Goal: Information Seeking & Learning: Check status

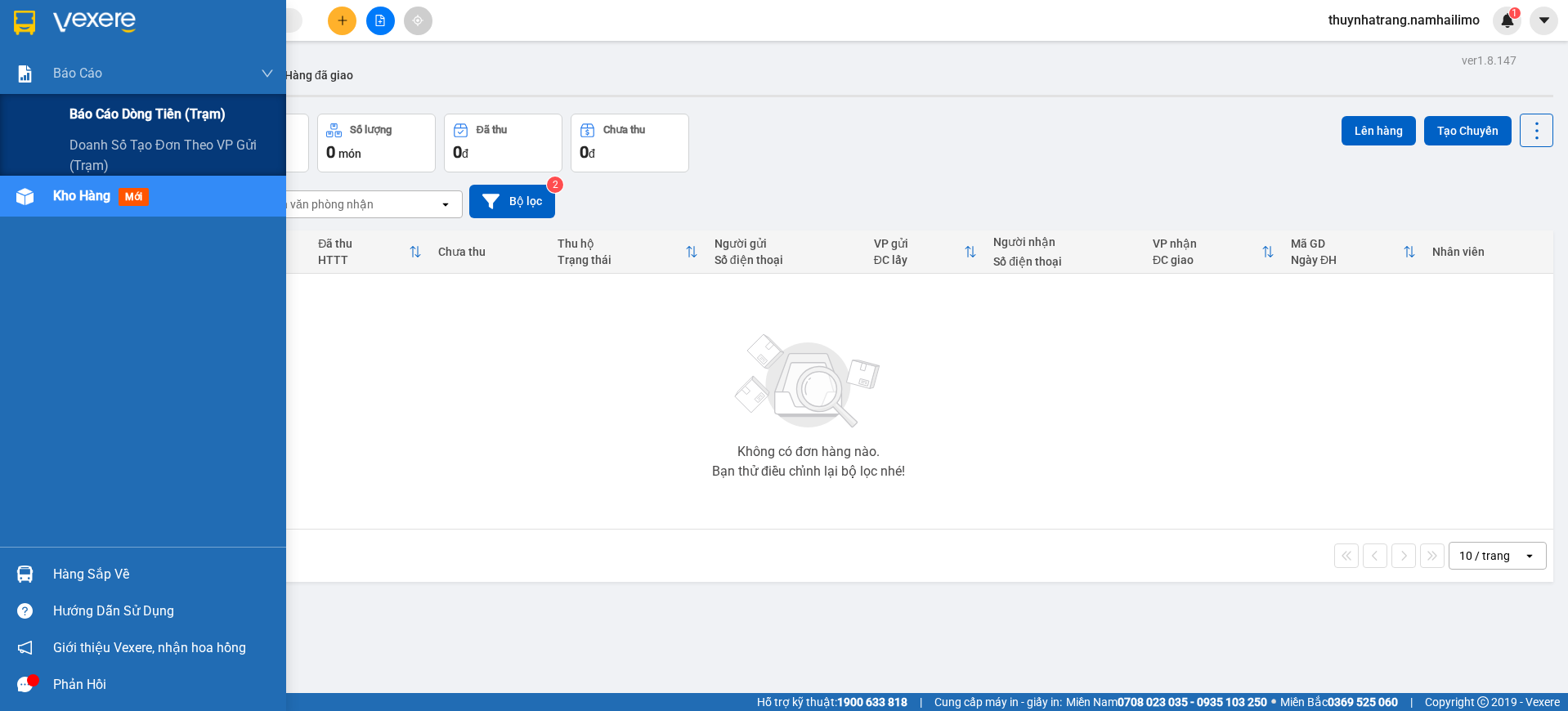
click at [105, 115] on span "Báo cáo dòng tiền (trạm)" at bounding box center [147, 114] width 157 height 21
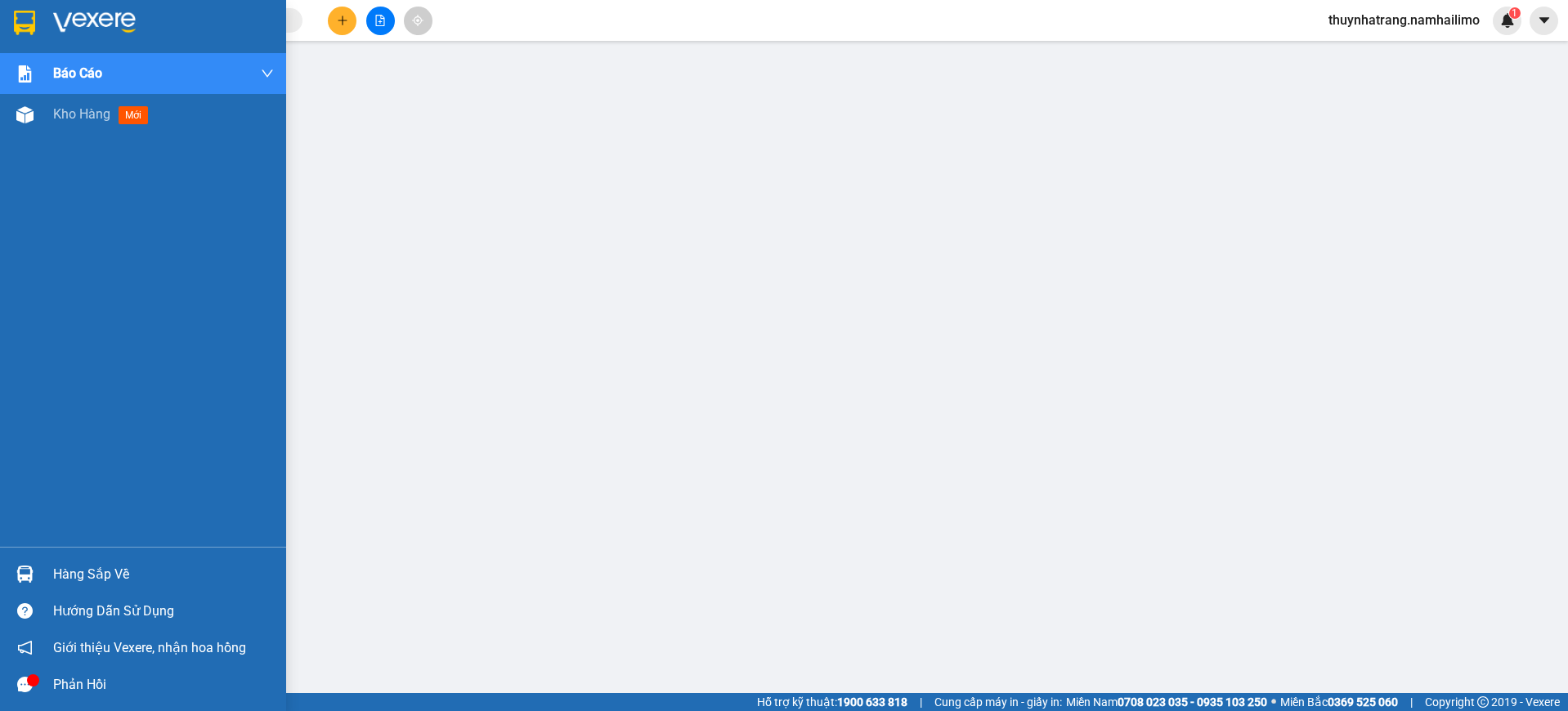
click at [29, 22] on img at bounding box center [24, 22] width 22 height 24
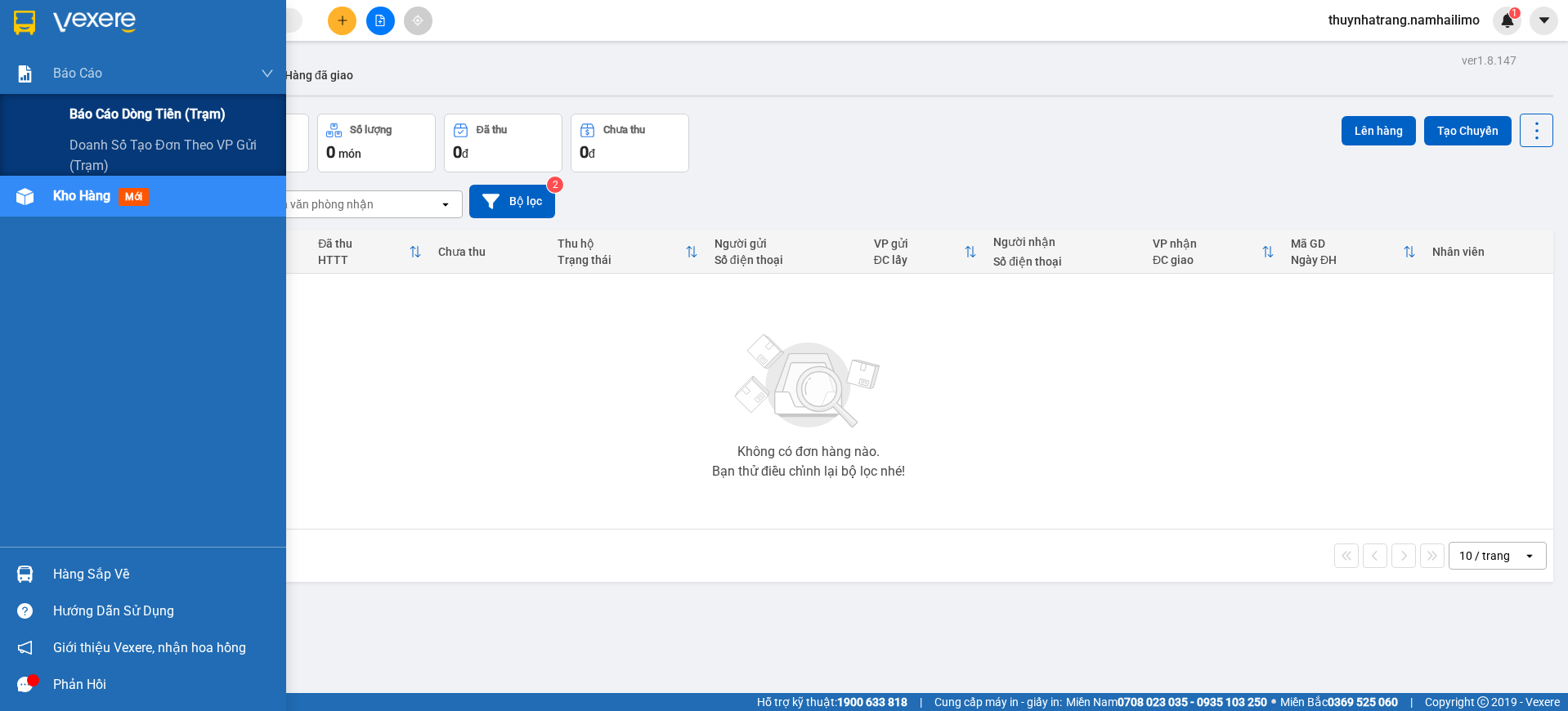
click at [128, 104] on span "Báo cáo dòng tiền (trạm)" at bounding box center [147, 114] width 157 height 21
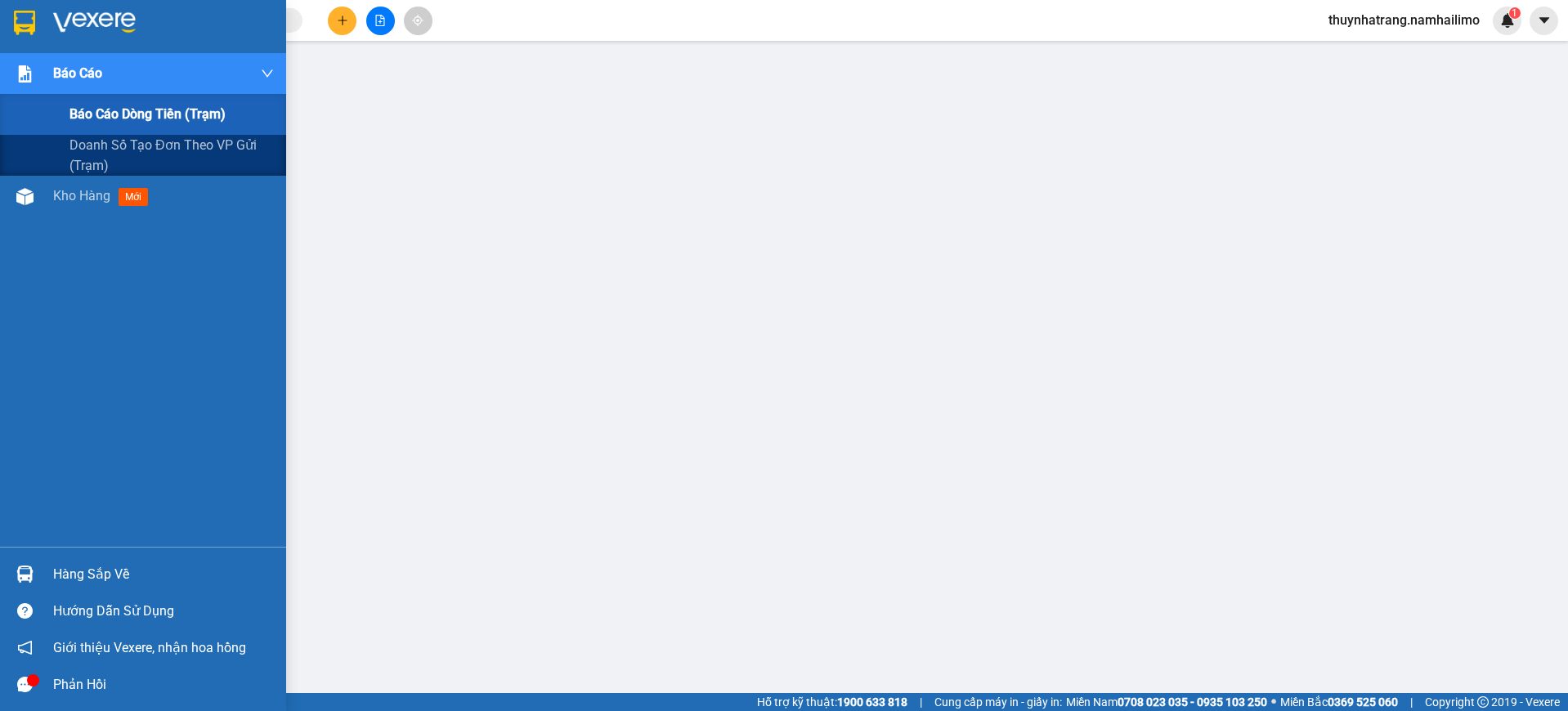
click at [182, 118] on span "Báo cáo dòng tiền (trạm)" at bounding box center [147, 114] width 157 height 21
click at [193, 149] on span "Doanh số tạo đơn theo VP gửi (trạm)" at bounding box center [171, 155] width 204 height 41
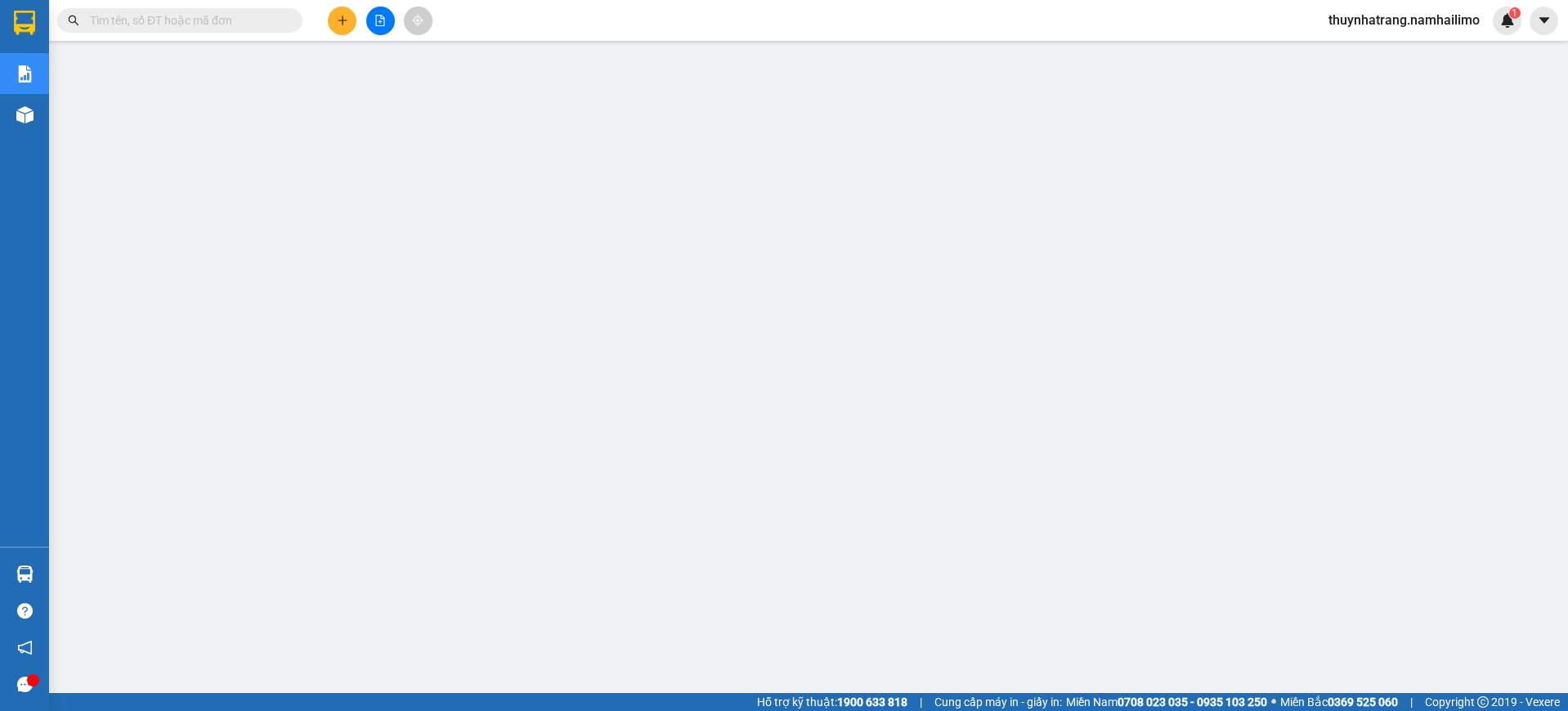
click at [1416, 21] on span "thuynhatrang.namhailimo" at bounding box center [1404, 20] width 177 height 21
click at [1372, 55] on span "Đăng xuất" at bounding box center [1411, 50] width 144 height 18
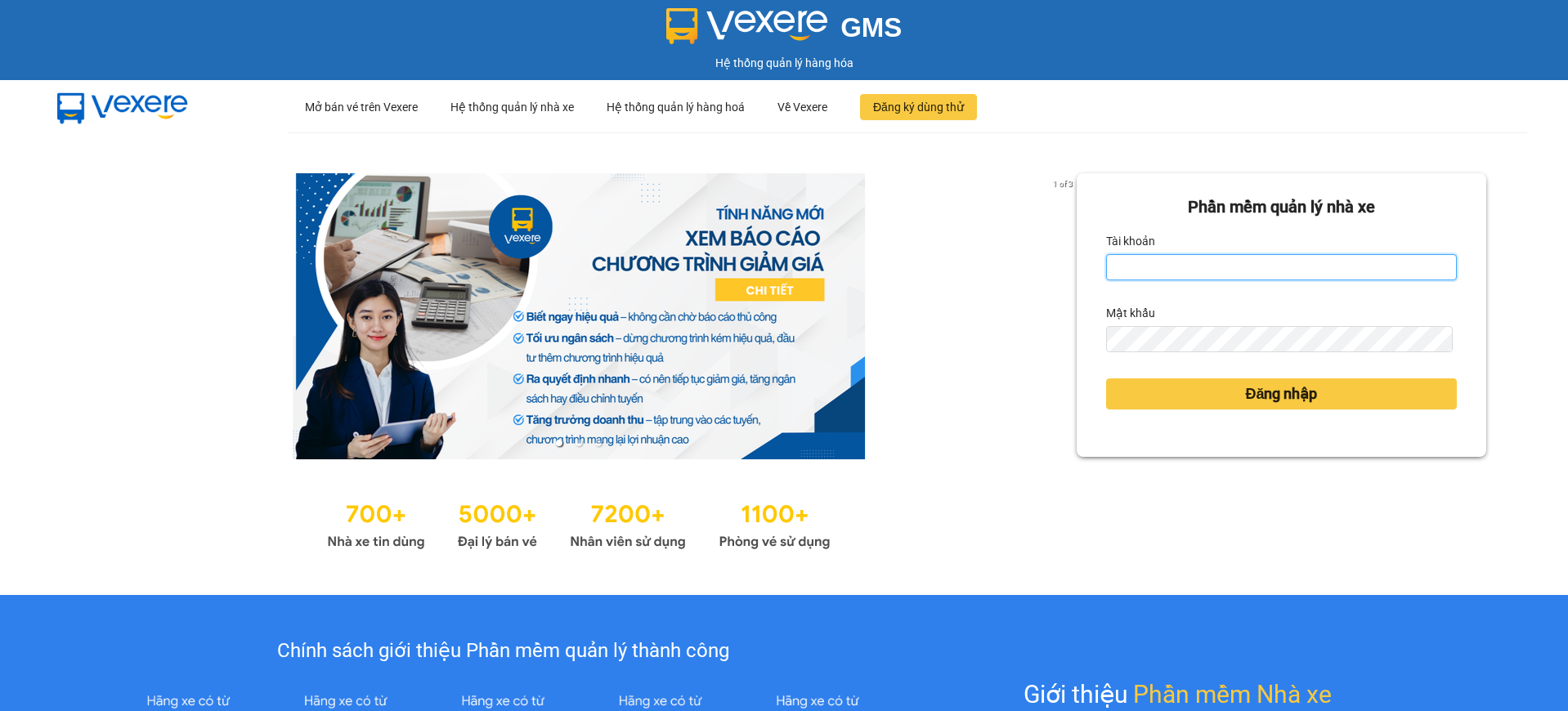
drag, startPoint x: 1151, startPoint y: 278, endPoint x: 1159, endPoint y: 273, distance: 9.4
click at [1150, 276] on input "Tài khoản" at bounding box center [1282, 267] width 351 height 26
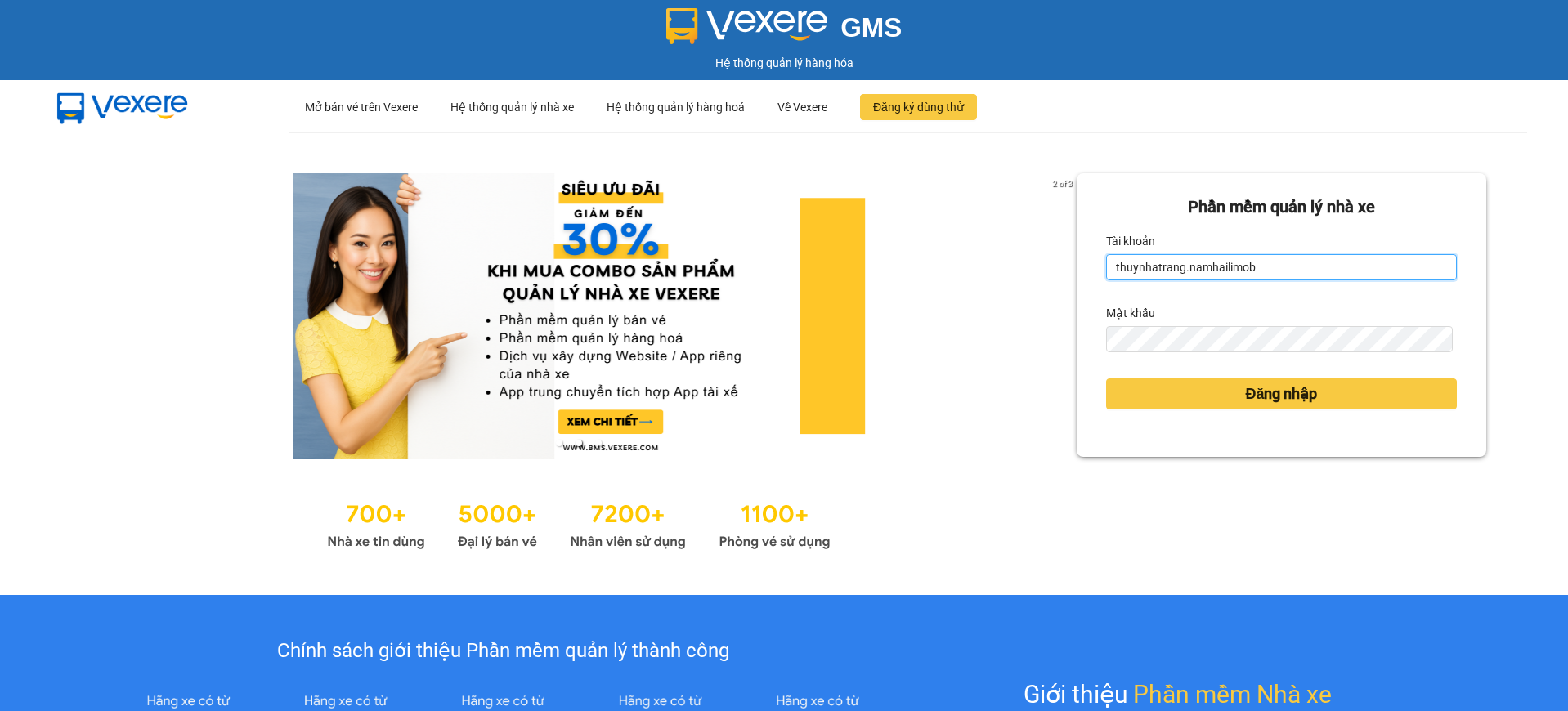
type input "thuynhatrang.namhailimo"
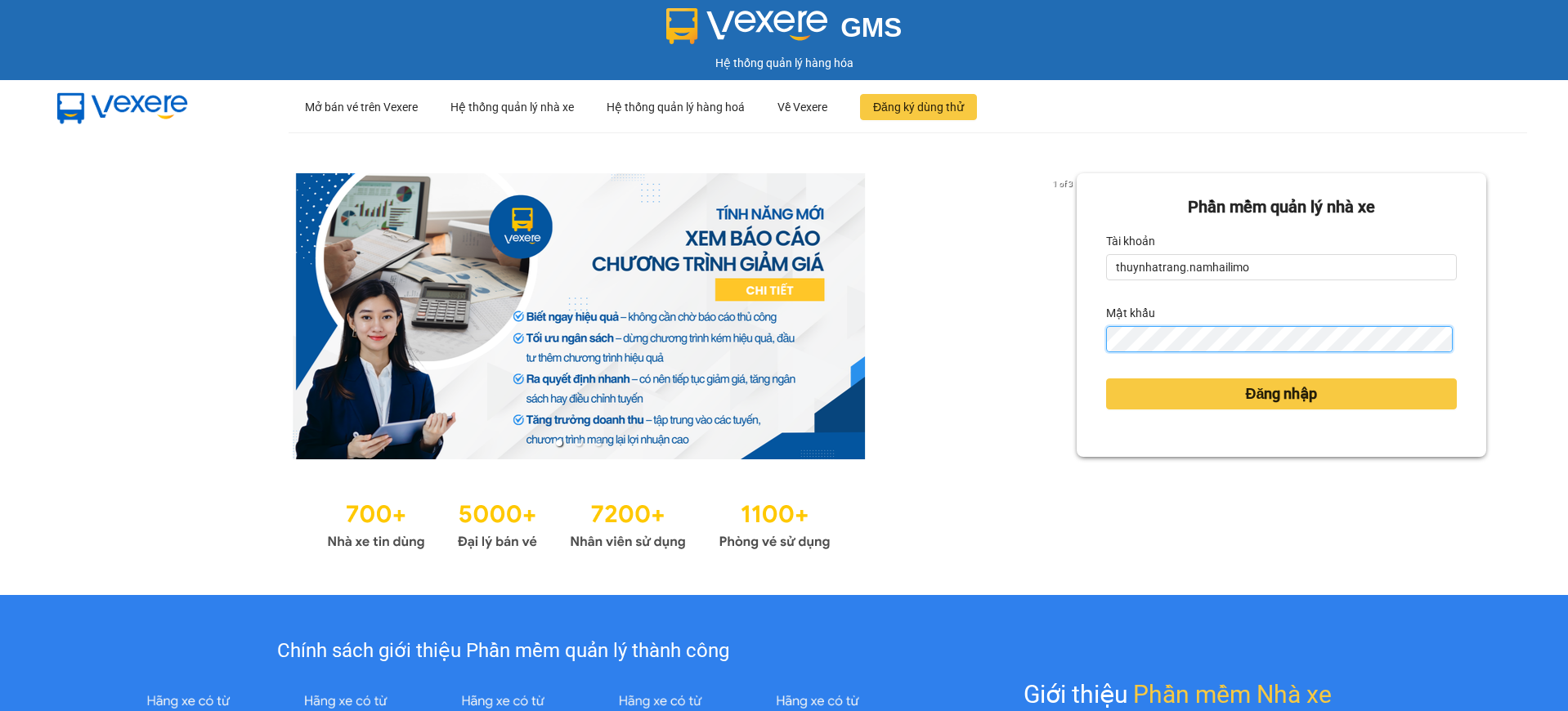
click at [1106, 379] on button "Đăng nhập" at bounding box center [1282, 394] width 351 height 31
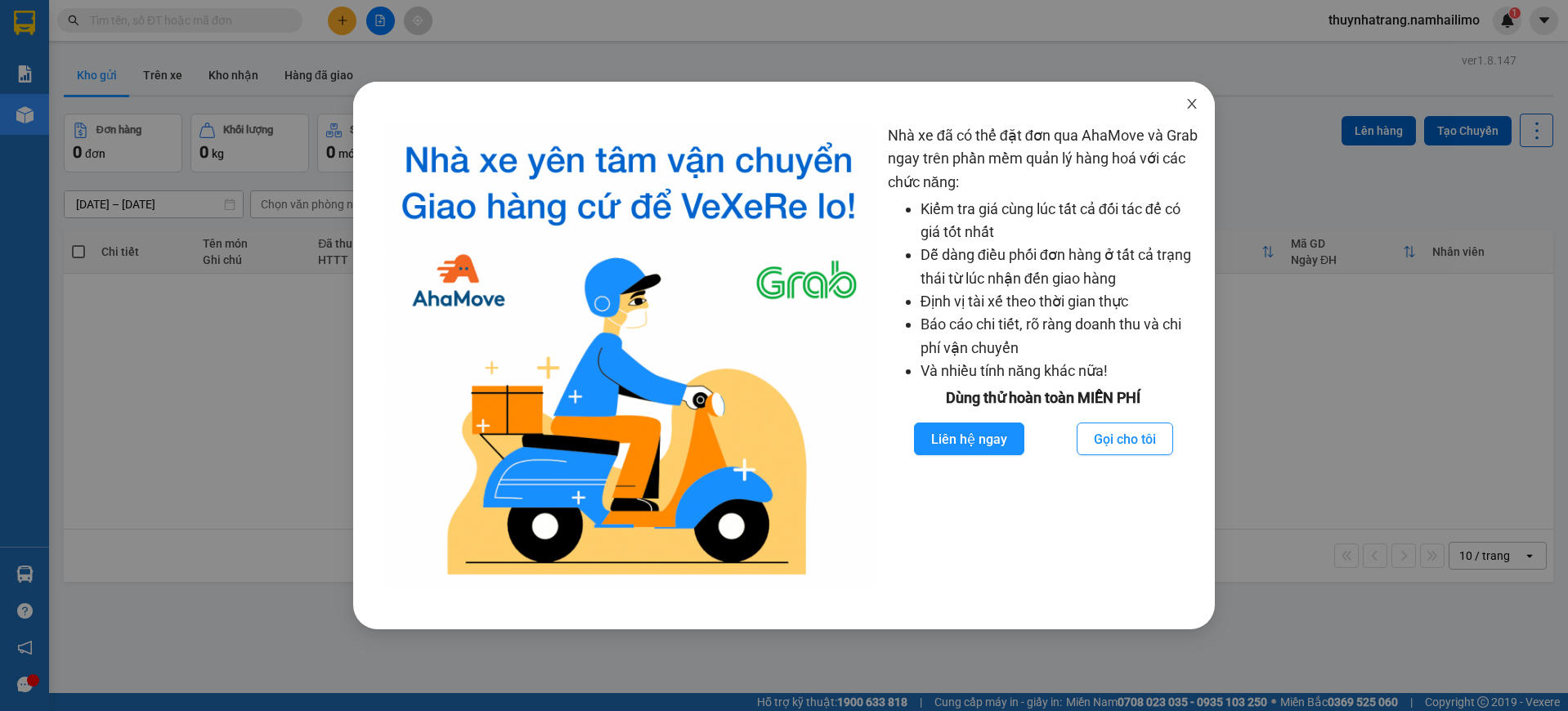
click at [1186, 106] on icon "close" at bounding box center [1192, 104] width 13 height 13
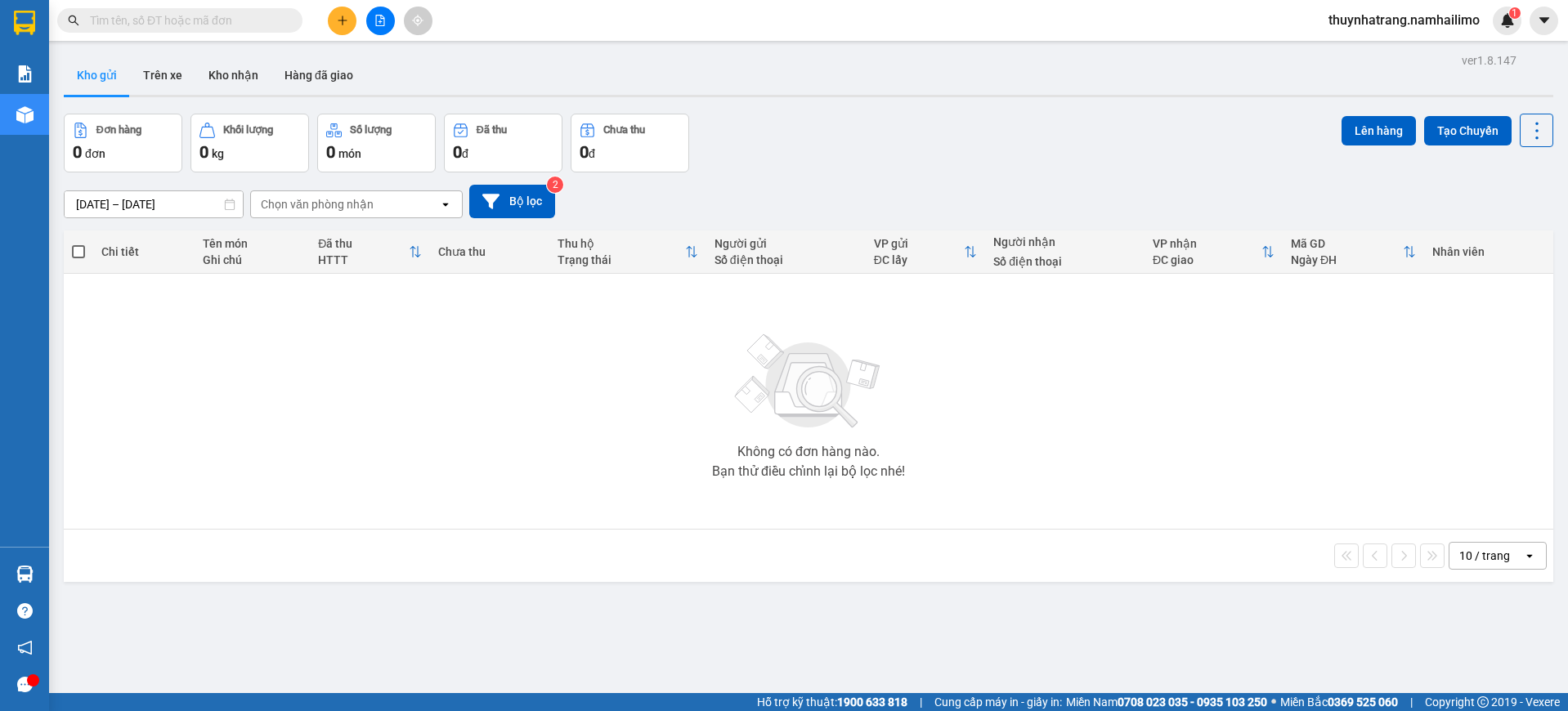
click at [411, 480] on div "Không có đơn hàng nào. Bạn thử điều chỉnh lại bộ lọc nhé!" at bounding box center [809, 401] width 1474 height 246
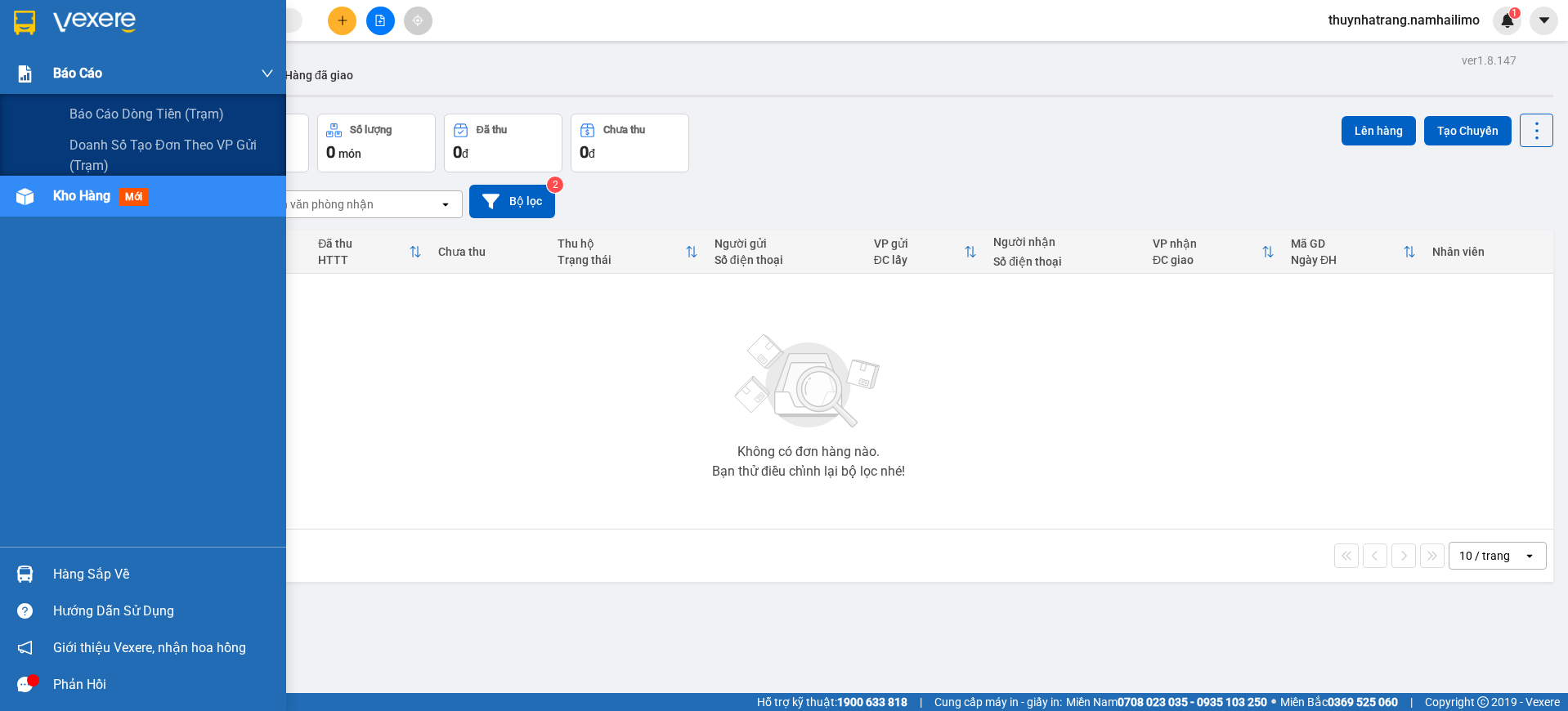
click at [89, 69] on span "Báo cáo" at bounding box center [77, 74] width 49 height 21
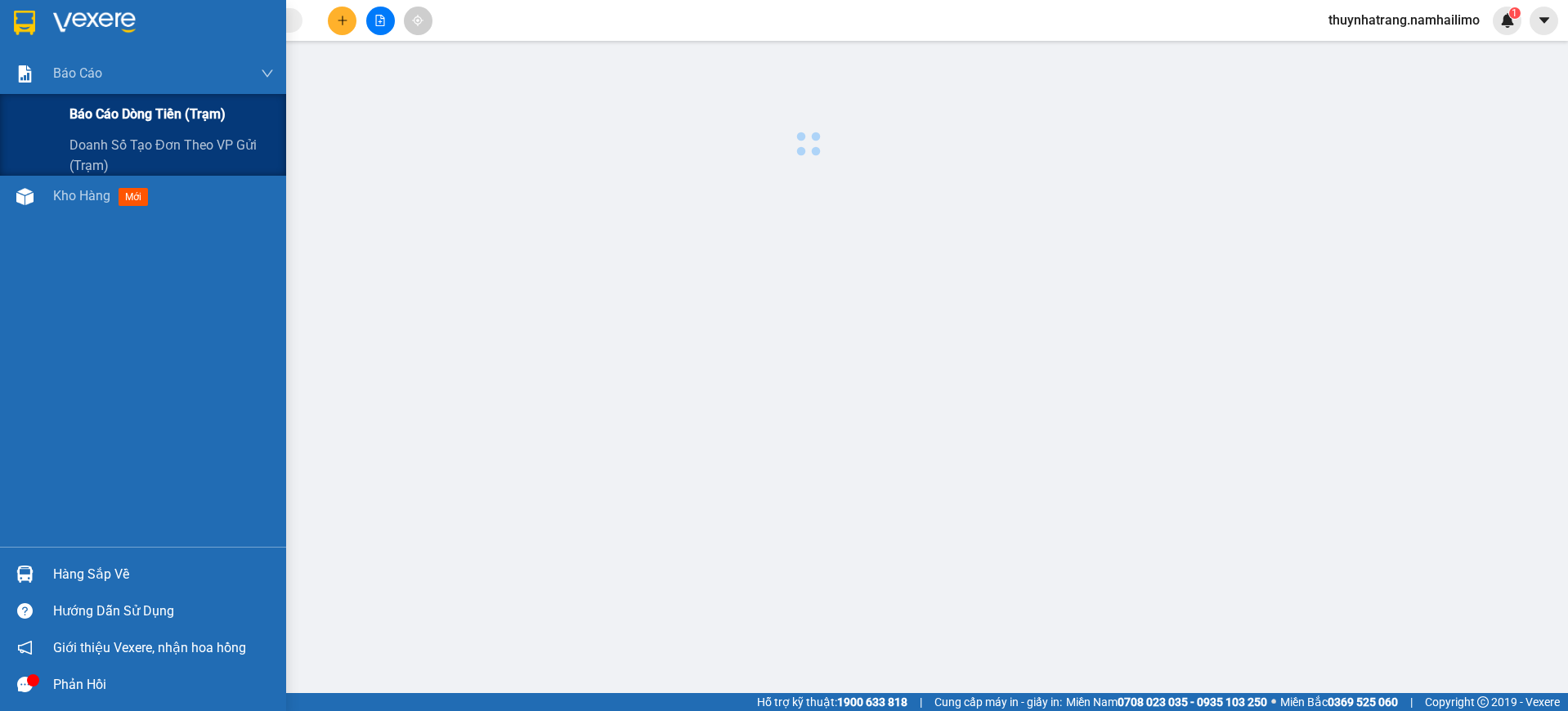
click at [136, 112] on span "Báo cáo dòng tiền (trạm)" at bounding box center [147, 114] width 157 height 21
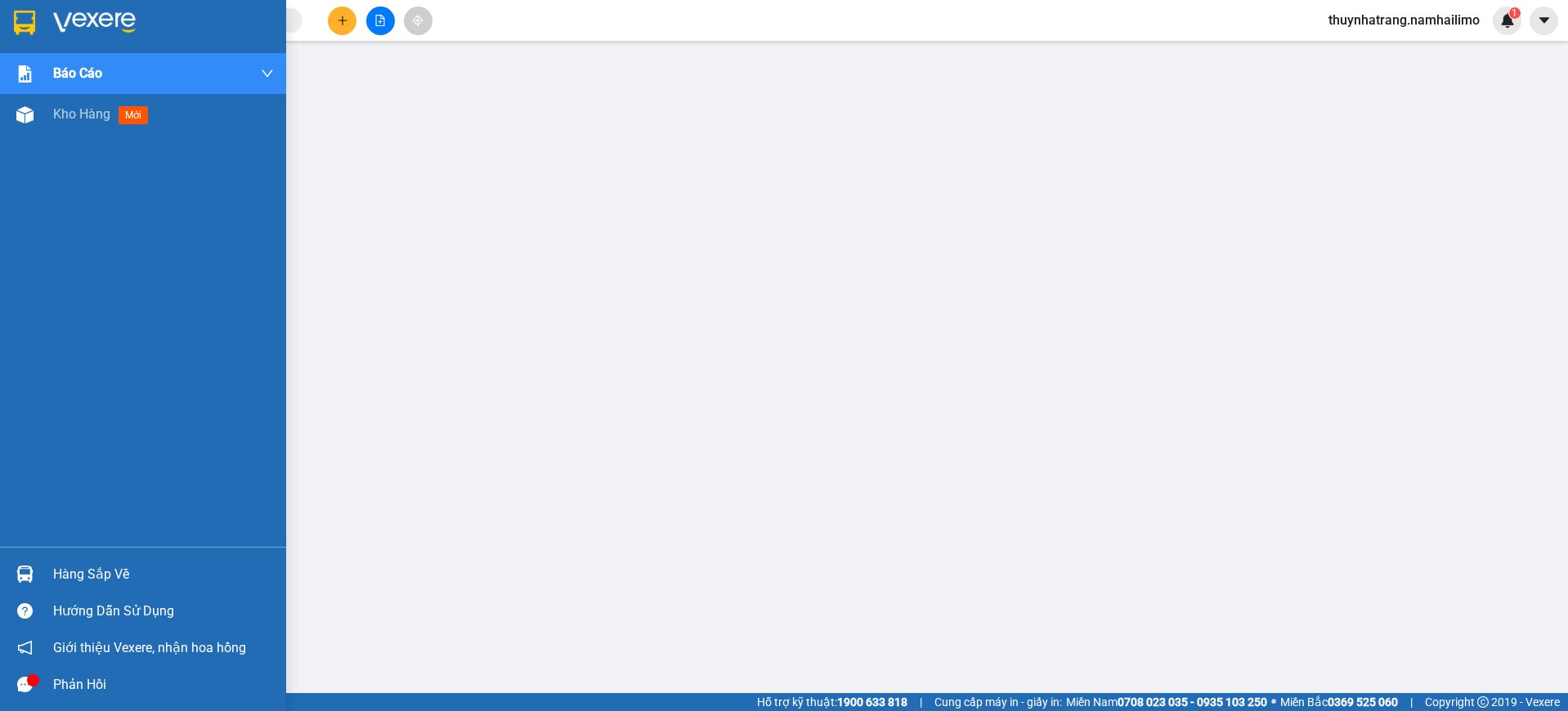
click at [19, 19] on img at bounding box center [24, 22] width 22 height 24
